Goal: Task Accomplishment & Management: Use online tool/utility

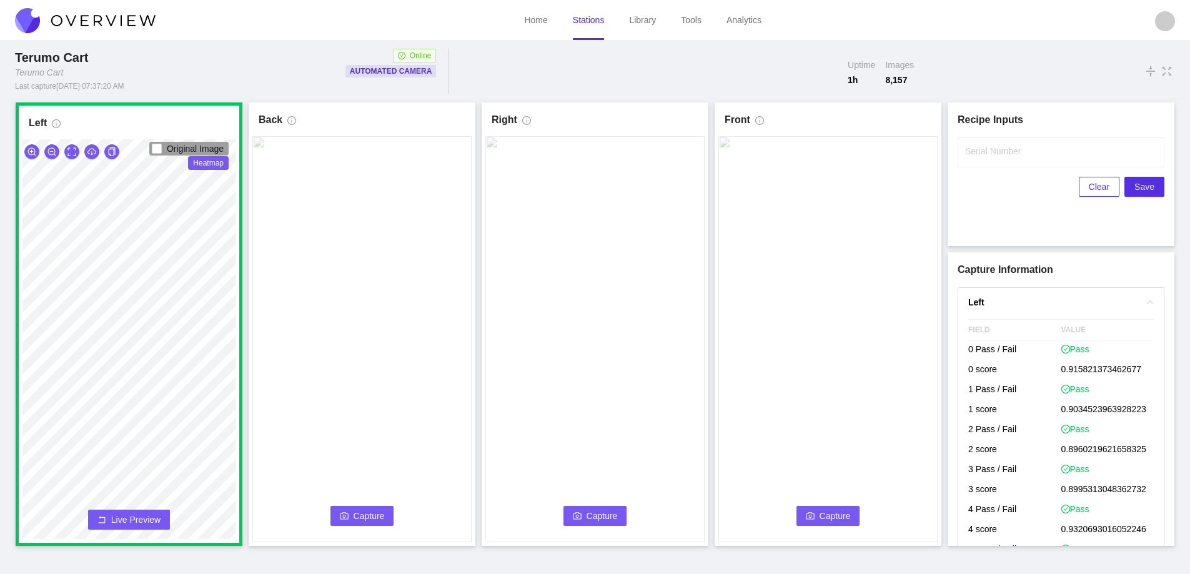
click at [345, 519] on icon "camera" at bounding box center [344, 516] width 9 height 9
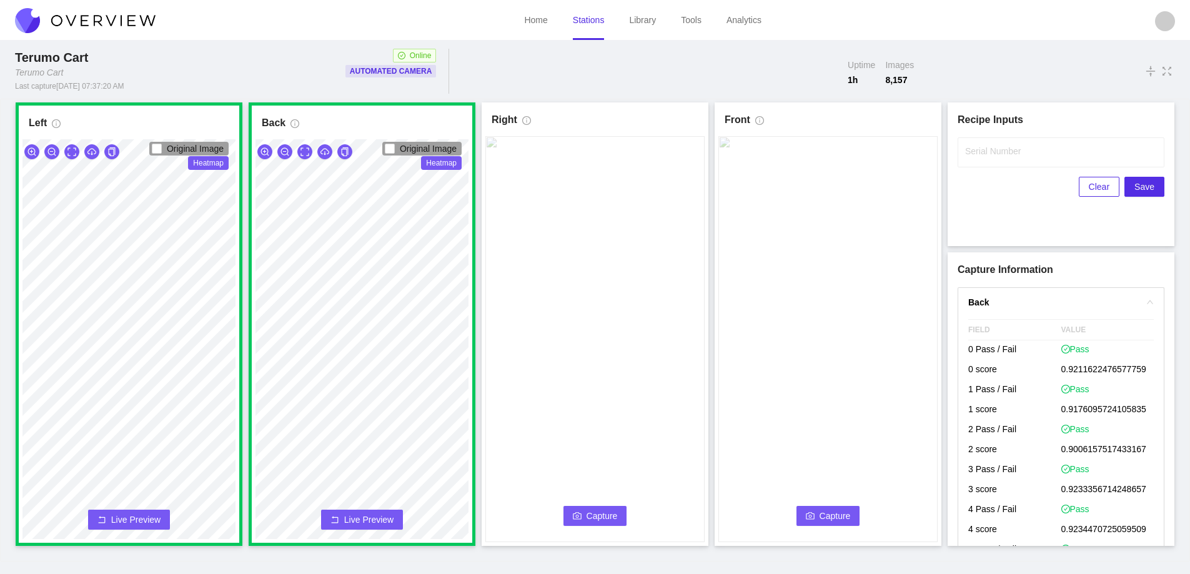
click at [597, 515] on span "Capture" at bounding box center [602, 516] width 31 height 14
click at [997, 151] on label "Serial Number" at bounding box center [993, 151] width 56 height 12
click at [997, 151] on input "Serial Number" at bounding box center [1061, 152] width 207 height 30
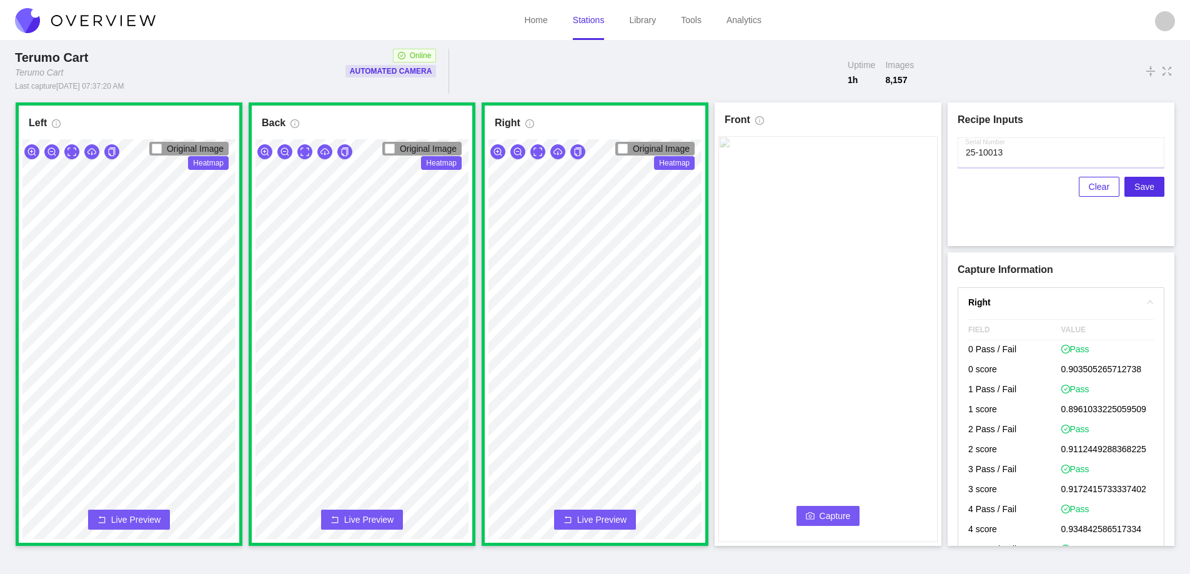
type input "25-10013"
click at [822, 508] on button "Capture" at bounding box center [829, 516] width 64 height 20
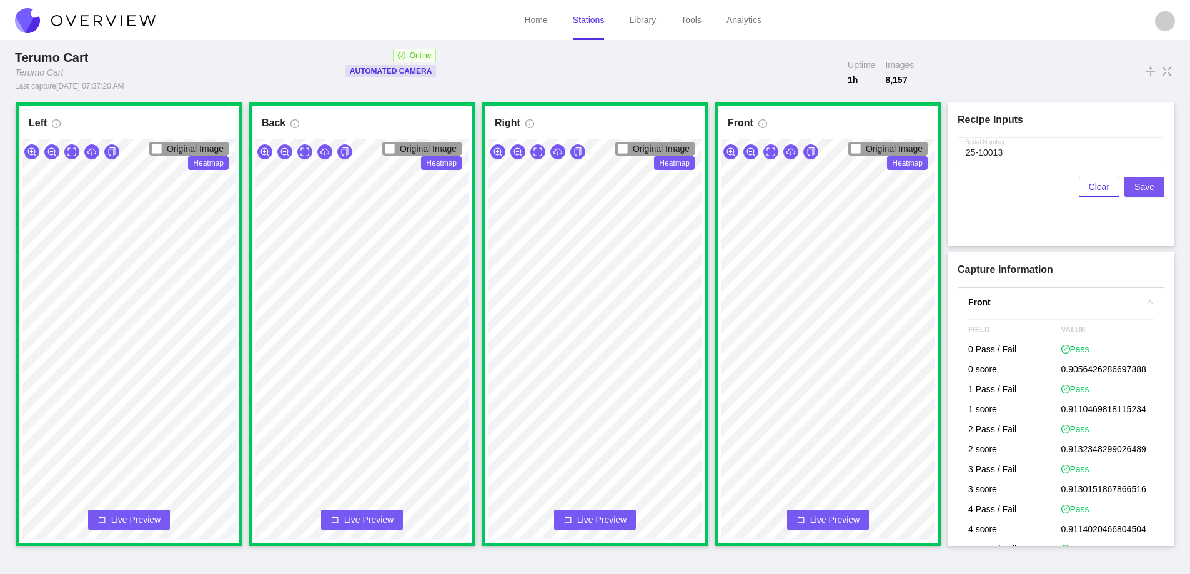
click at [1143, 184] on span "Save" at bounding box center [1145, 187] width 20 height 14
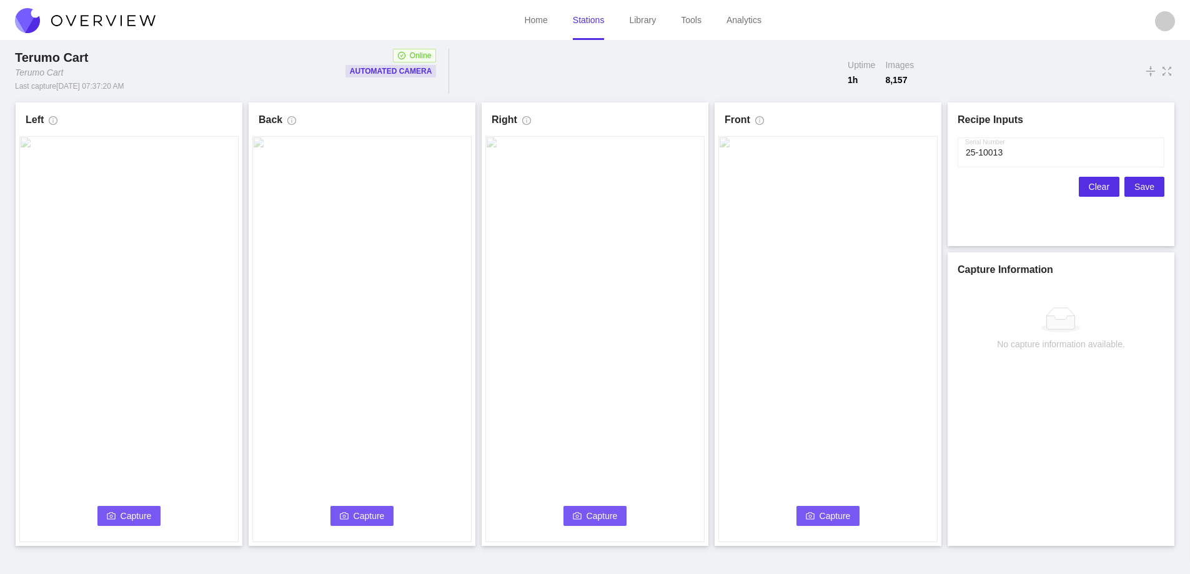
click at [1090, 181] on button "Clear" at bounding box center [1099, 187] width 41 height 20
click at [137, 516] on span "Capture" at bounding box center [136, 516] width 31 height 14
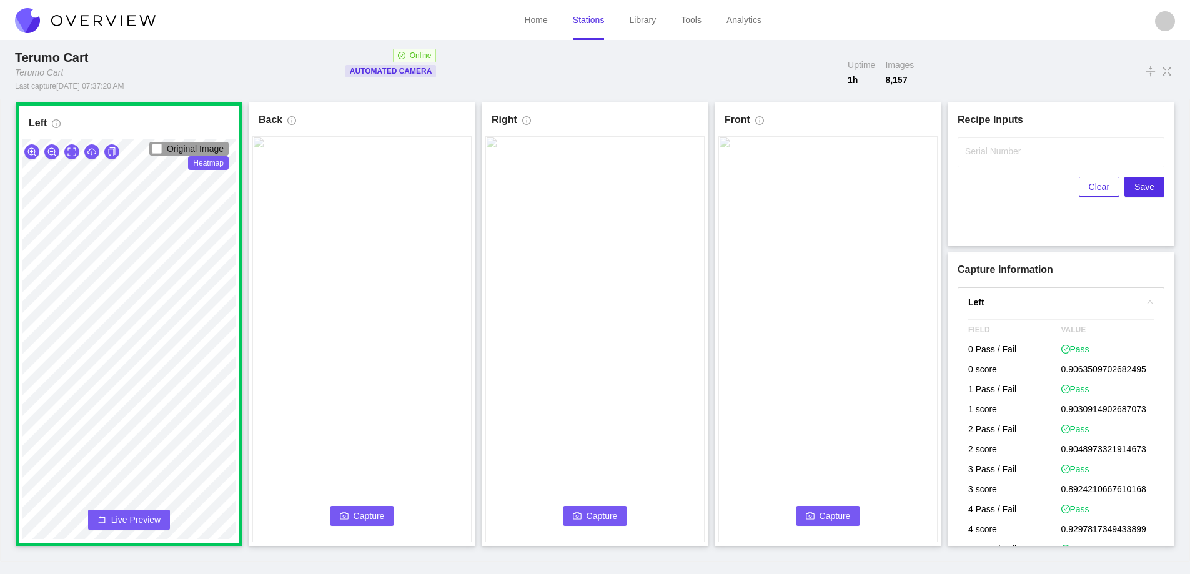
click at [376, 514] on span "Capture" at bounding box center [369, 516] width 31 height 14
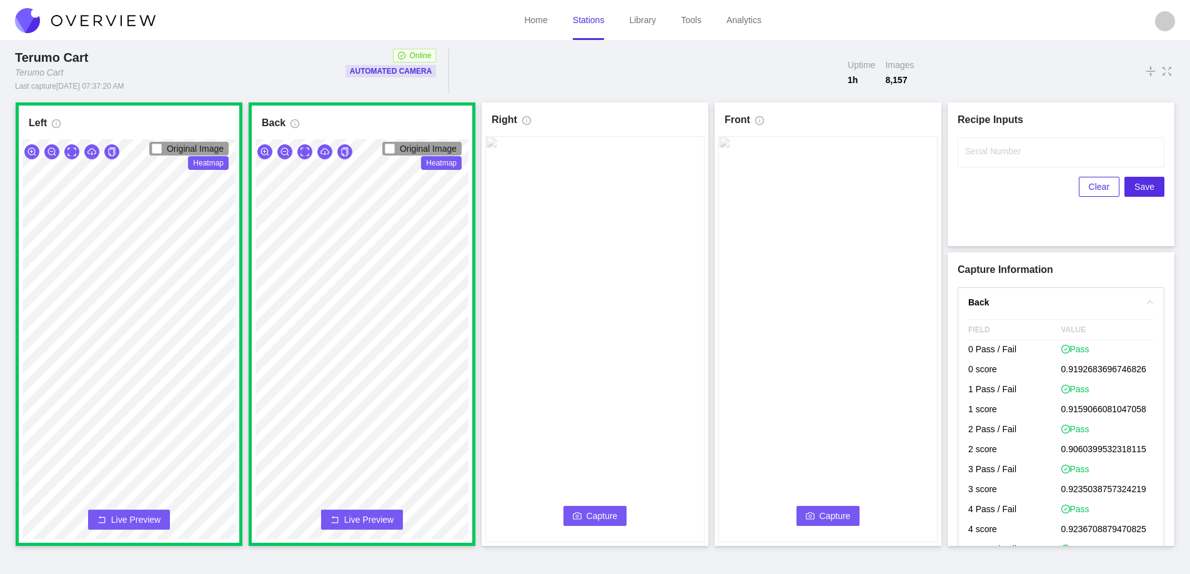
click at [594, 514] on span "Capture" at bounding box center [602, 516] width 31 height 14
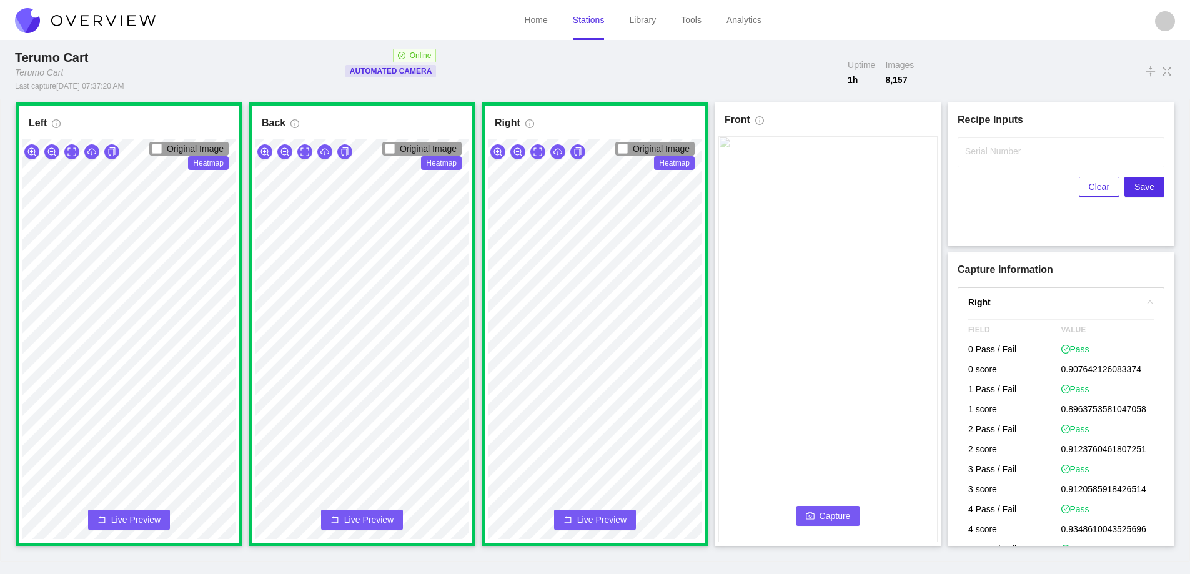
click at [829, 515] on span "Capture" at bounding box center [835, 516] width 31 height 14
click at [995, 151] on label "Serial Number" at bounding box center [993, 151] width 56 height 12
click at [995, 151] on input "Serial Number" at bounding box center [1061, 152] width 207 height 30
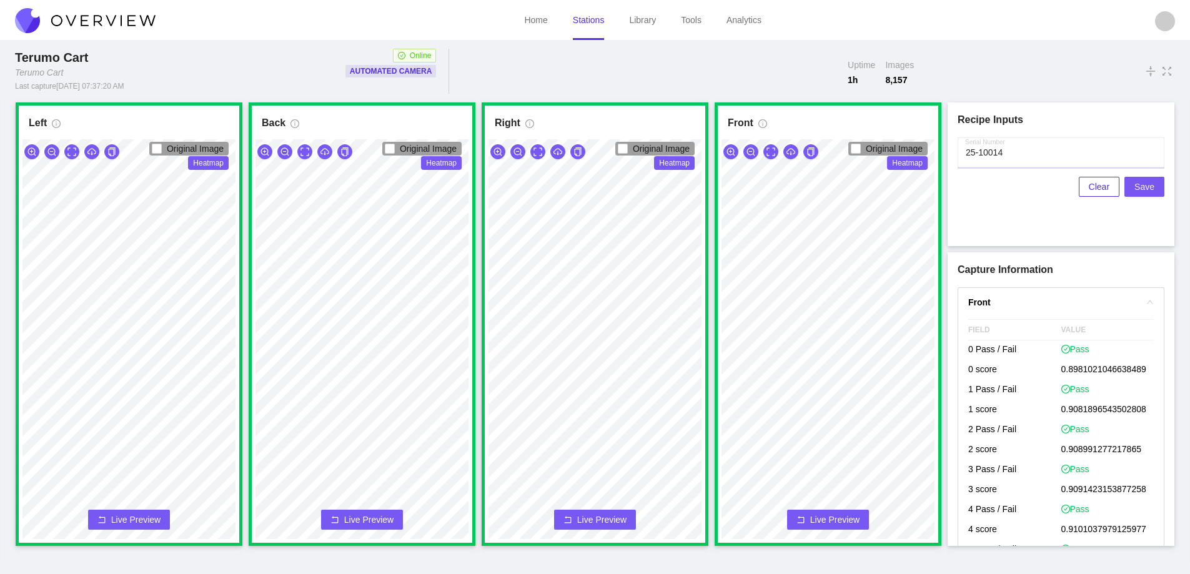
type input "25-10014"
click at [1141, 187] on span "Save" at bounding box center [1145, 187] width 20 height 14
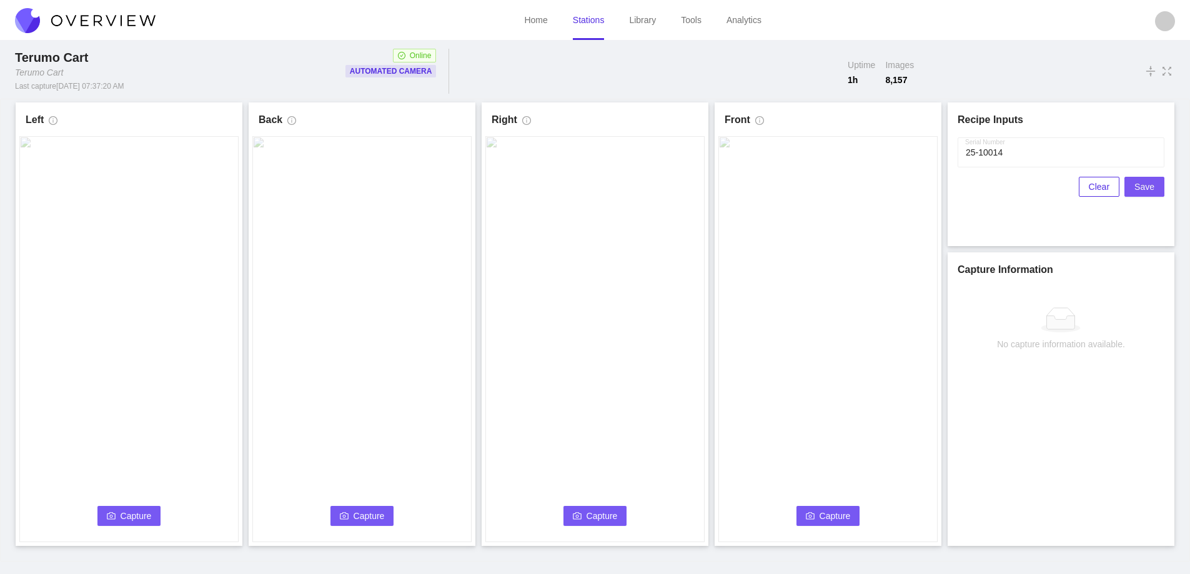
click at [1141, 186] on span "Save" at bounding box center [1145, 187] width 20 height 14
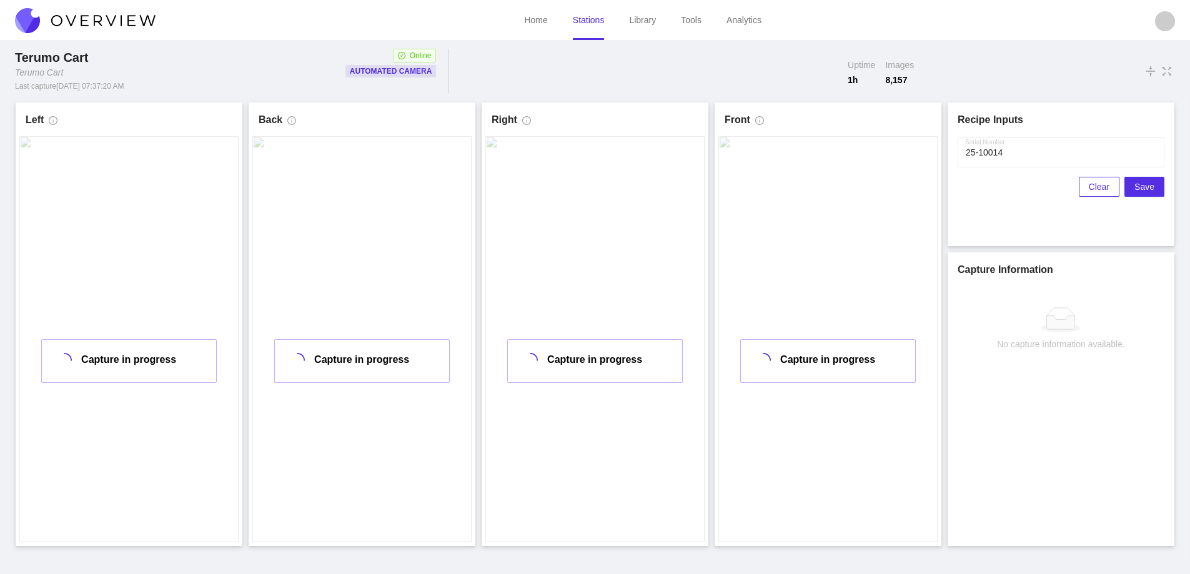
click at [592, 17] on link "Stations" at bounding box center [589, 20] width 32 height 10
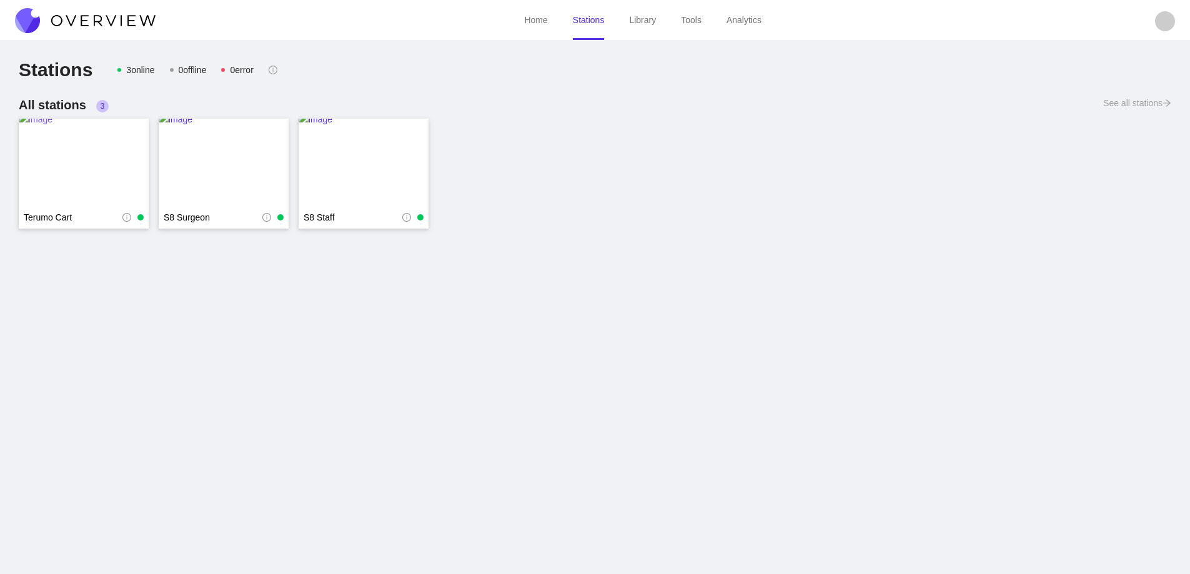
click at [66, 156] on img at bounding box center [84, 162] width 130 height 100
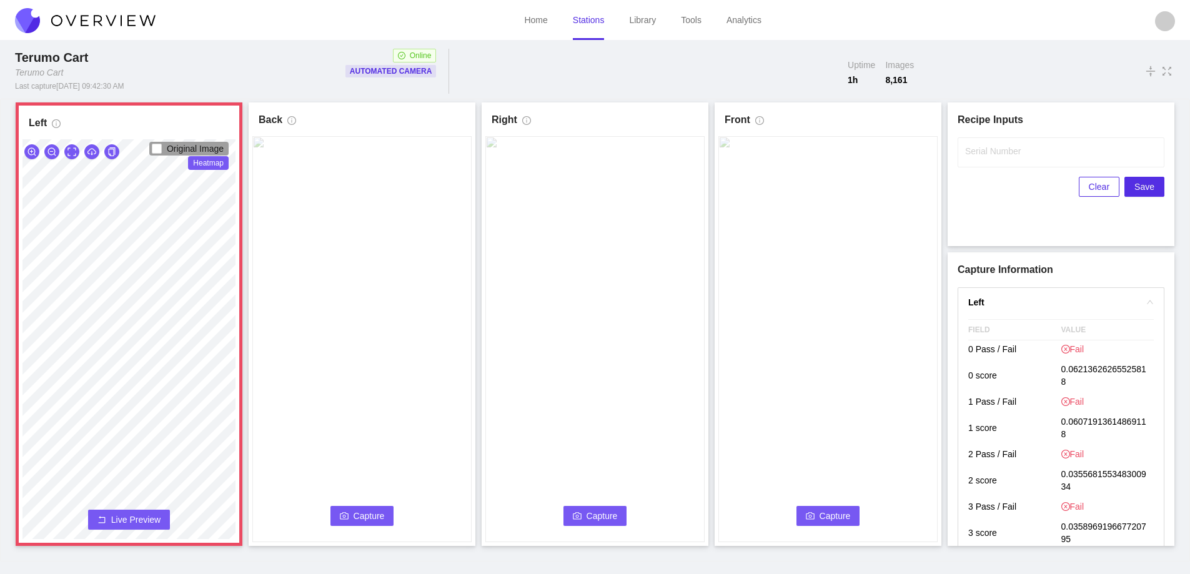
click at [152, 522] on span "Live Preview" at bounding box center [135, 520] width 49 height 12
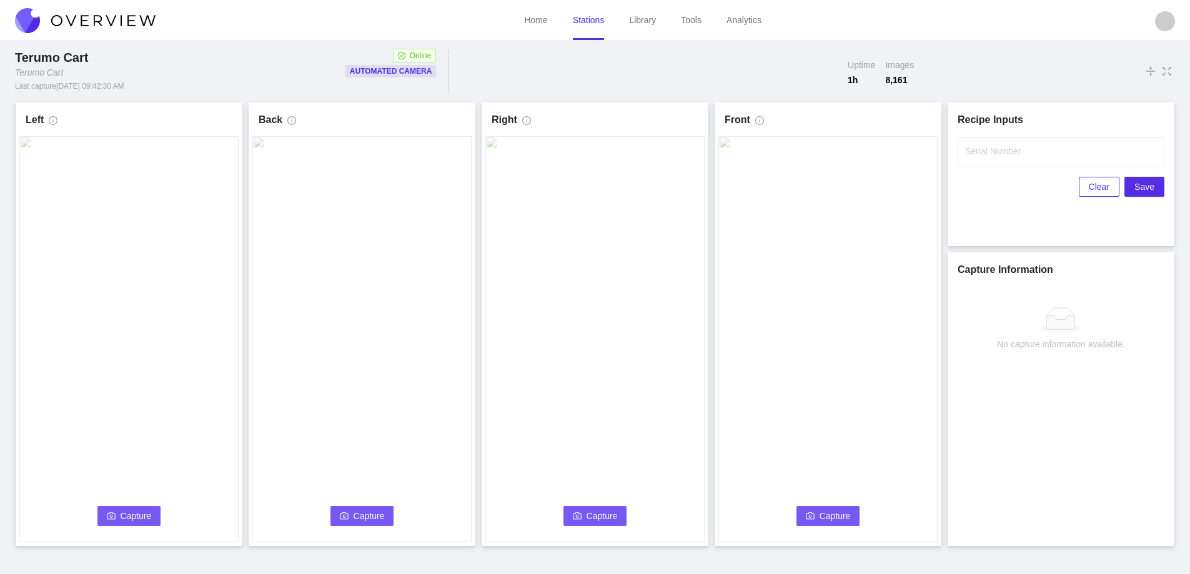
click at [134, 518] on span "Capture" at bounding box center [136, 516] width 31 height 14
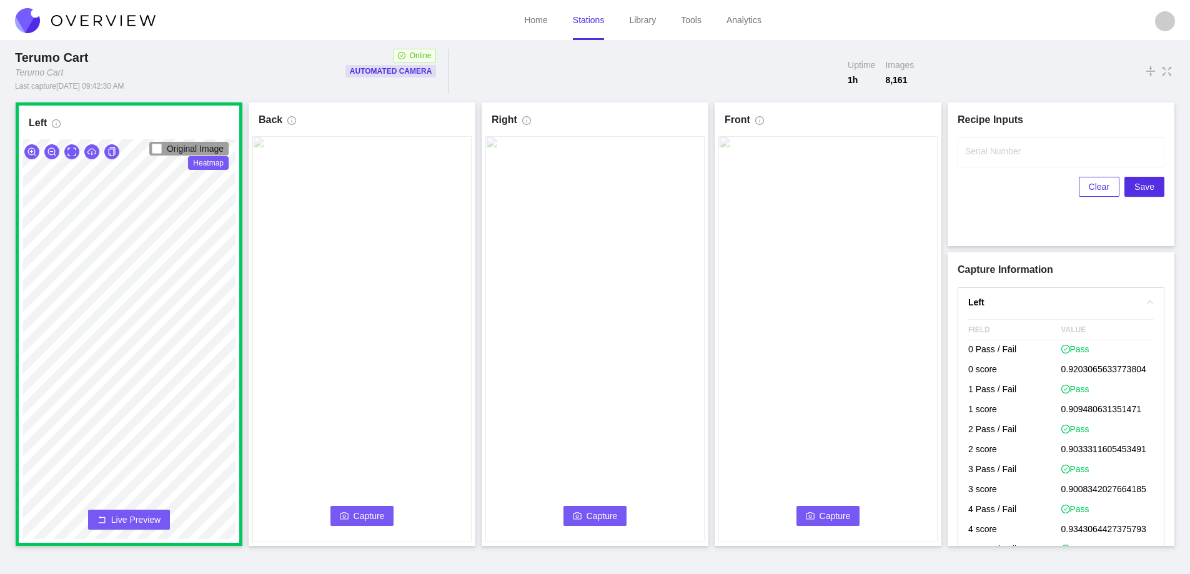
click at [367, 514] on span "Capture" at bounding box center [369, 516] width 31 height 14
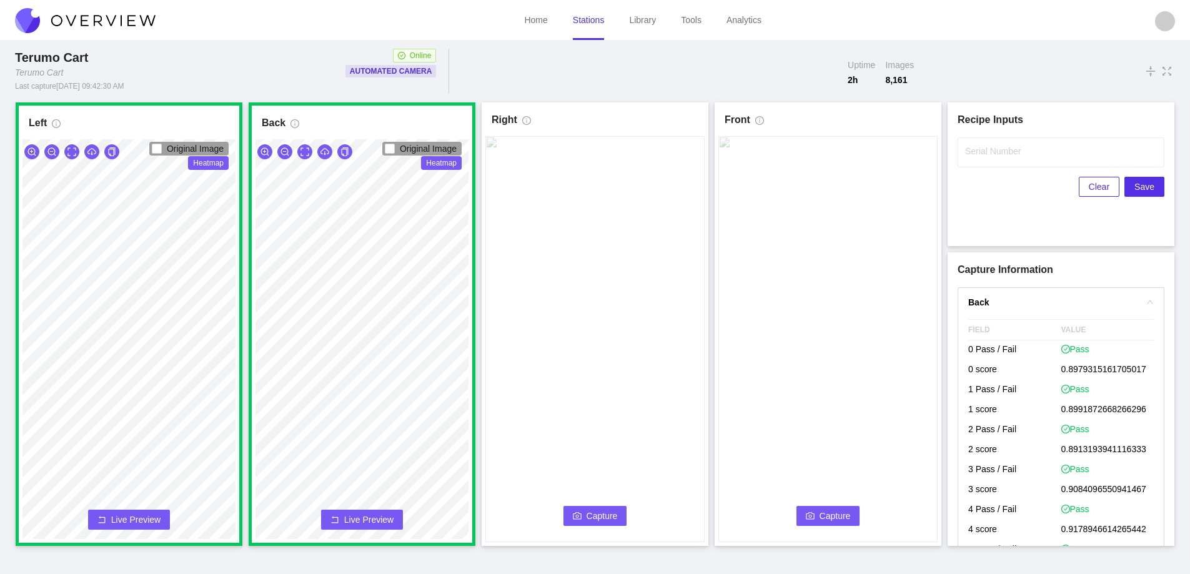
click at [582, 516] on icon "camera" at bounding box center [577, 516] width 9 height 9
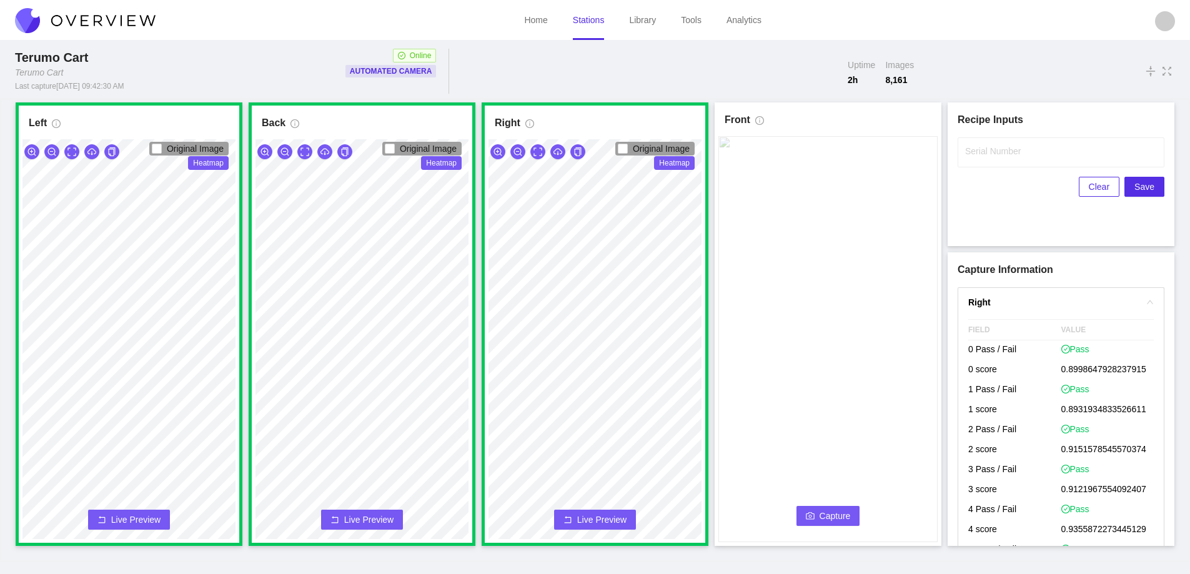
click at [817, 517] on button "Capture" at bounding box center [829, 516] width 64 height 20
